Goal: Task Accomplishment & Management: Manage account settings

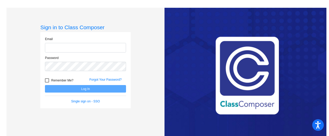
type input "[EMAIL_ADDRESS][DOMAIN_NAME]"
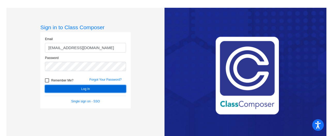
click at [51, 90] on button "Log In" at bounding box center [85, 88] width 81 height 7
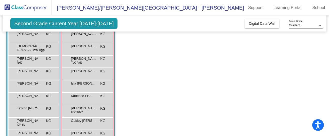
scroll to position [78, 0]
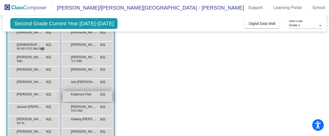
click at [84, 98] on div "Kadence Fish KG lock do_not_disturb_alt" at bounding box center [87, 96] width 49 height 11
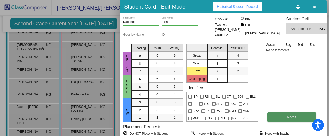
click at [283, 117] on button "Notes" at bounding box center [291, 116] width 49 height 9
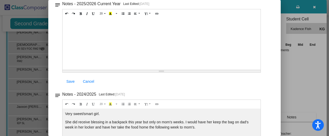
scroll to position [0, 0]
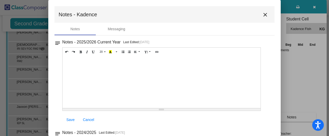
click at [263, 15] on mat-icon "close" at bounding box center [265, 15] width 6 height 6
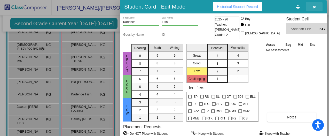
click at [314, 6] on icon "button" at bounding box center [314, 7] width 3 height 4
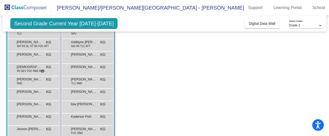
scroll to position [32, 0]
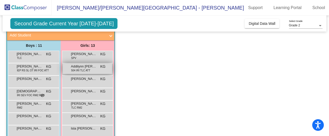
click at [89, 68] on span "Addilynn [PERSON_NAME]" at bounding box center [84, 66] width 26 height 5
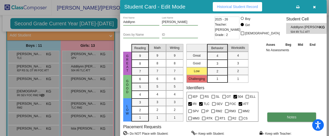
click at [289, 122] on button "Notes" at bounding box center [291, 116] width 49 height 9
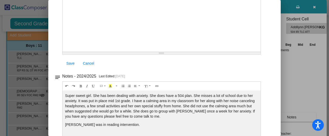
scroll to position [0, 0]
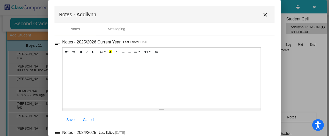
click at [262, 14] on mat-icon "close" at bounding box center [265, 15] width 6 height 6
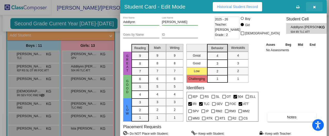
click at [314, 6] on icon "button" at bounding box center [314, 7] width 3 height 4
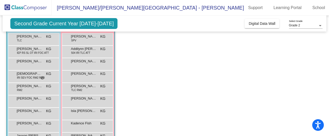
scroll to position [49, 0]
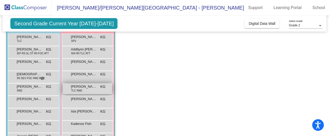
click at [83, 89] on div "[PERSON_NAME] TLC RM2 KG lock do_not_disturb_alt" at bounding box center [87, 88] width 49 height 11
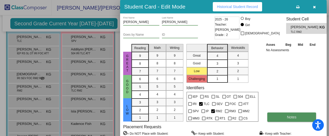
click at [283, 117] on button "Notes" at bounding box center [291, 116] width 49 height 9
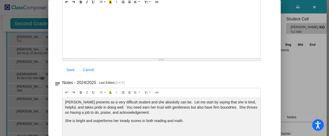
scroll to position [0, 0]
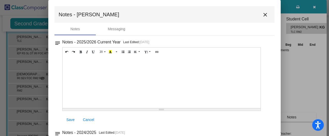
click at [263, 16] on mat-icon "close" at bounding box center [265, 15] width 6 height 6
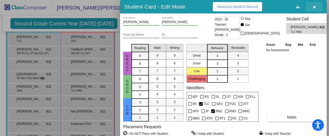
click at [313, 7] on icon "button" at bounding box center [314, 7] width 3 height 4
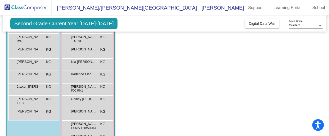
scroll to position [102, 0]
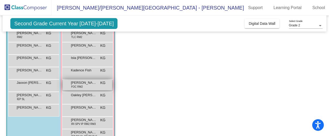
click at [84, 87] on div "[PERSON_NAME] FOC RM2 KG lock do_not_disturb_alt" at bounding box center [87, 84] width 49 height 11
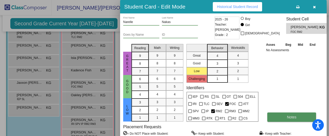
click at [292, 118] on span "Notes" at bounding box center [292, 117] width 10 height 4
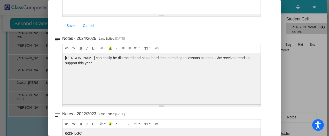
scroll to position [0, 0]
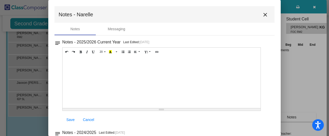
click at [264, 13] on mat-icon "close" at bounding box center [265, 15] width 6 height 6
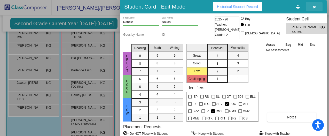
click at [314, 6] on icon "button" at bounding box center [314, 7] width 3 height 4
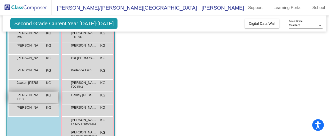
click at [39, 96] on span "[PERSON_NAME]" at bounding box center [30, 94] width 26 height 5
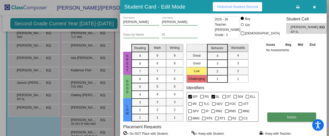
click at [281, 117] on button "Notes" at bounding box center [291, 116] width 49 height 9
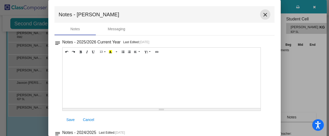
click at [262, 16] on mat-icon "close" at bounding box center [265, 15] width 6 height 6
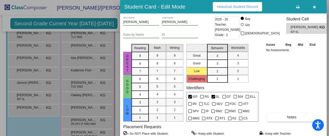
click at [314, 6] on icon "button" at bounding box center [314, 7] width 3 height 4
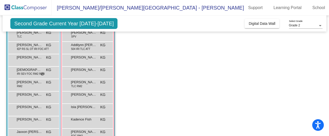
scroll to position [52, 0]
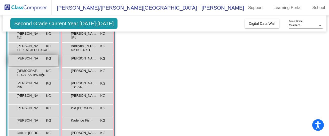
click at [34, 60] on span "[PERSON_NAME]" at bounding box center [30, 58] width 26 height 5
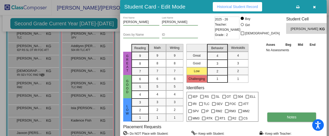
click at [287, 119] on button "Notes" at bounding box center [291, 116] width 49 height 9
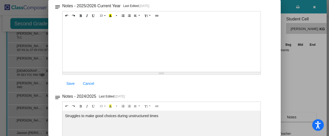
scroll to position [0, 0]
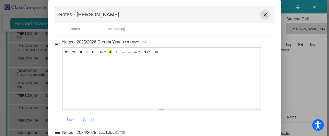
click at [262, 16] on mat-icon "close" at bounding box center [265, 15] width 6 height 6
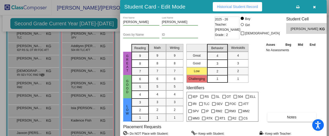
click at [72, 109] on div at bounding box center [164, 68] width 329 height 136
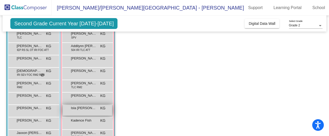
click at [78, 110] on span "Isla [PERSON_NAME]" at bounding box center [84, 107] width 26 height 5
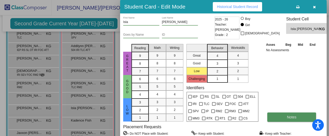
click at [288, 115] on span "Notes" at bounding box center [292, 117] width 10 height 4
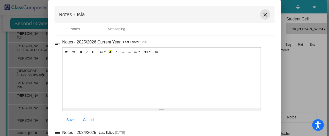
click at [262, 12] on mat-icon "close" at bounding box center [265, 15] width 6 height 6
